Goal: Task Accomplishment & Management: Manage account settings

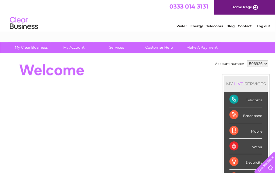
click at [265, 66] on select "506926 909934" at bounding box center [260, 64] width 21 height 7
select select "909934"
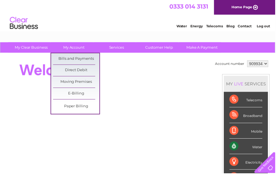
click at [82, 58] on link "Bills and Payments" at bounding box center [77, 59] width 47 height 11
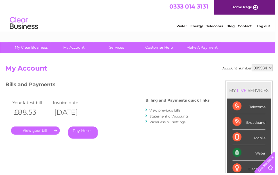
click at [36, 130] on link "." at bounding box center [35, 132] width 49 height 8
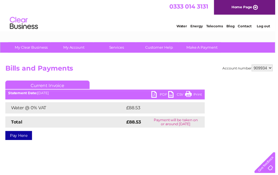
click at [157, 94] on link "PDF" at bounding box center [161, 96] width 17 height 8
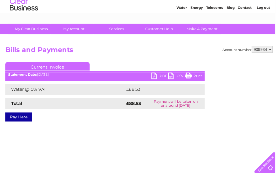
scroll to position [40, 0]
